Goal: Register for event/course

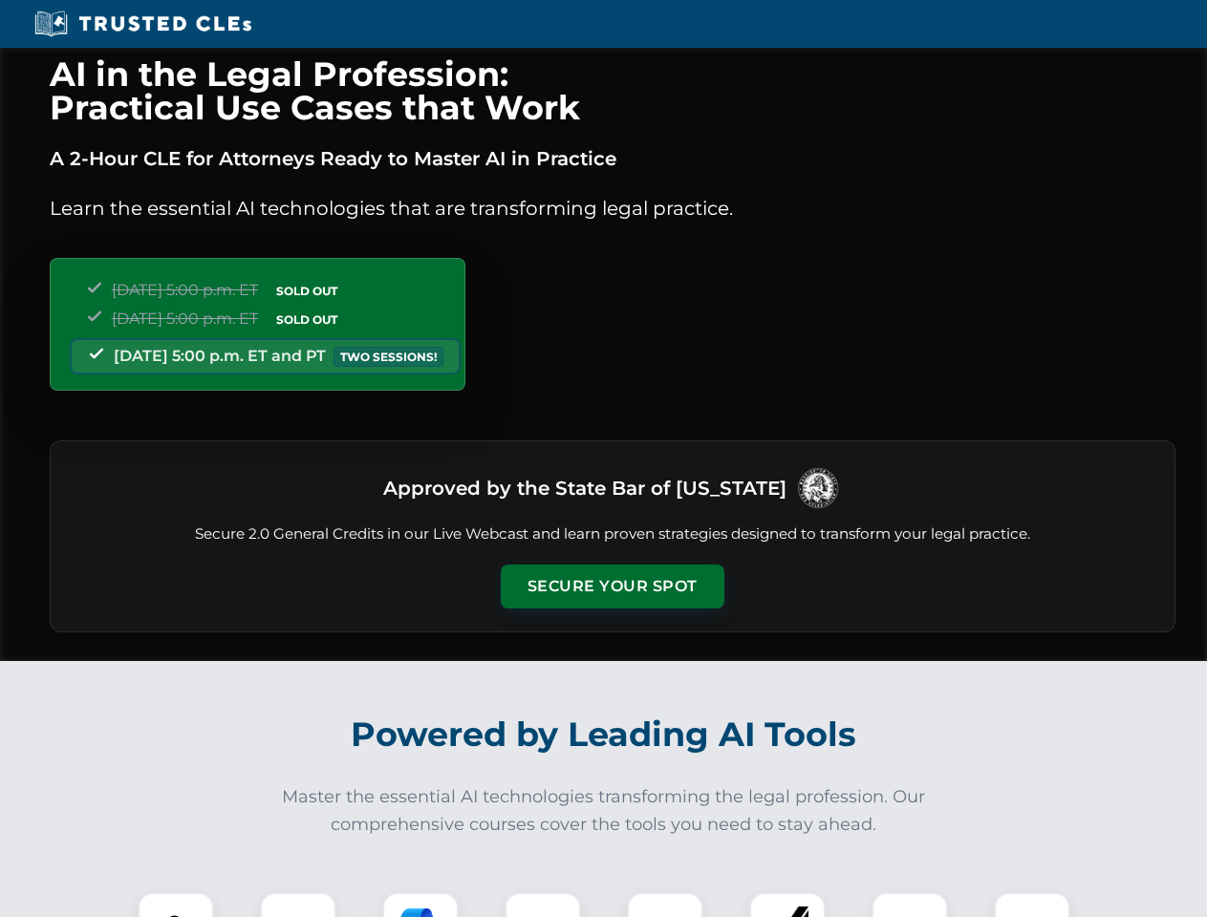
click at [612, 587] on button "Secure Your Spot" at bounding box center [613, 587] width 224 height 44
click at [176, 905] on img at bounding box center [175, 930] width 55 height 55
